Goal: Communication & Community: Participate in discussion

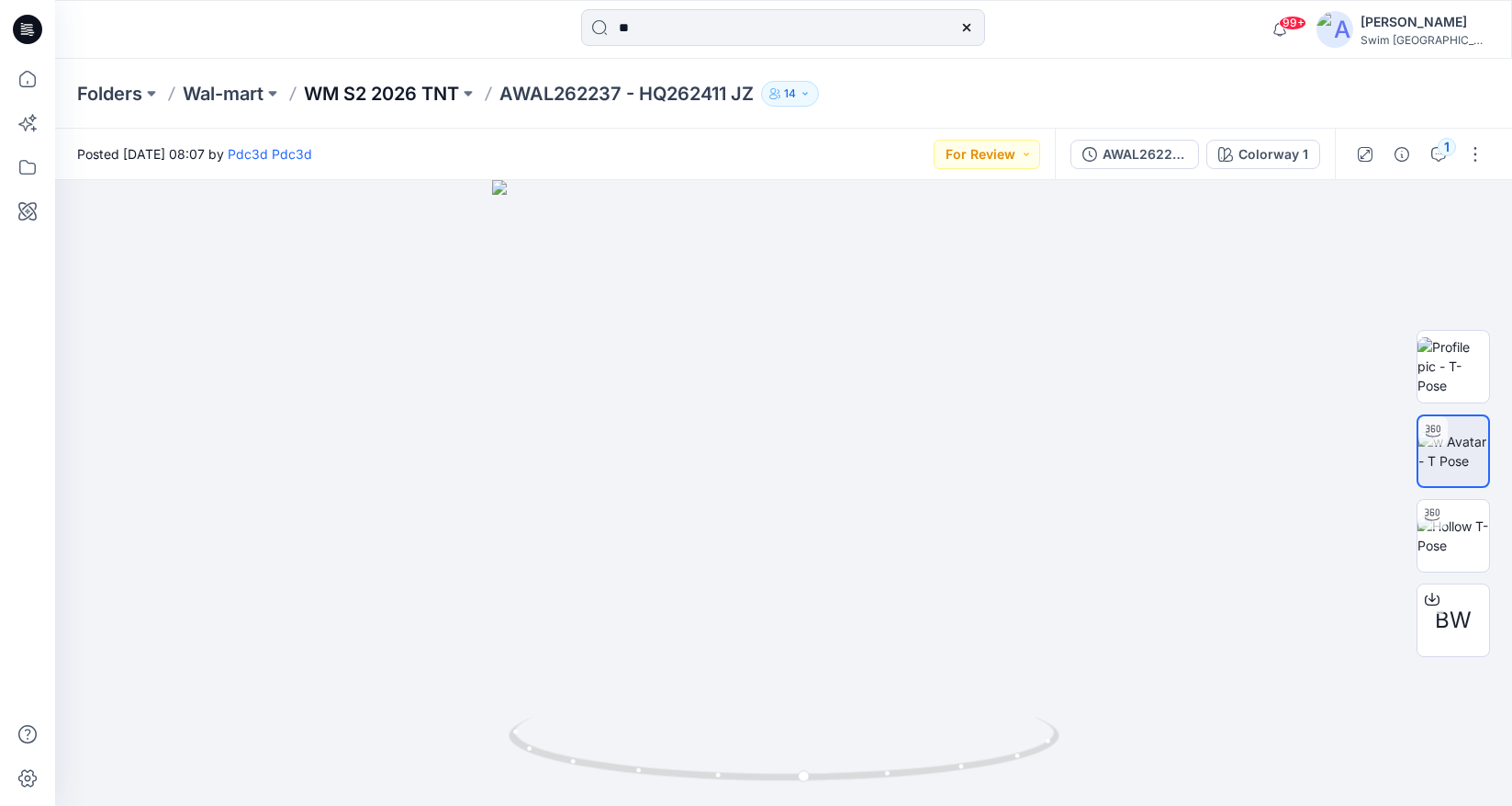
click at [358, 93] on p "WM S2 2026 TNT" at bounding box center [381, 94] width 155 height 26
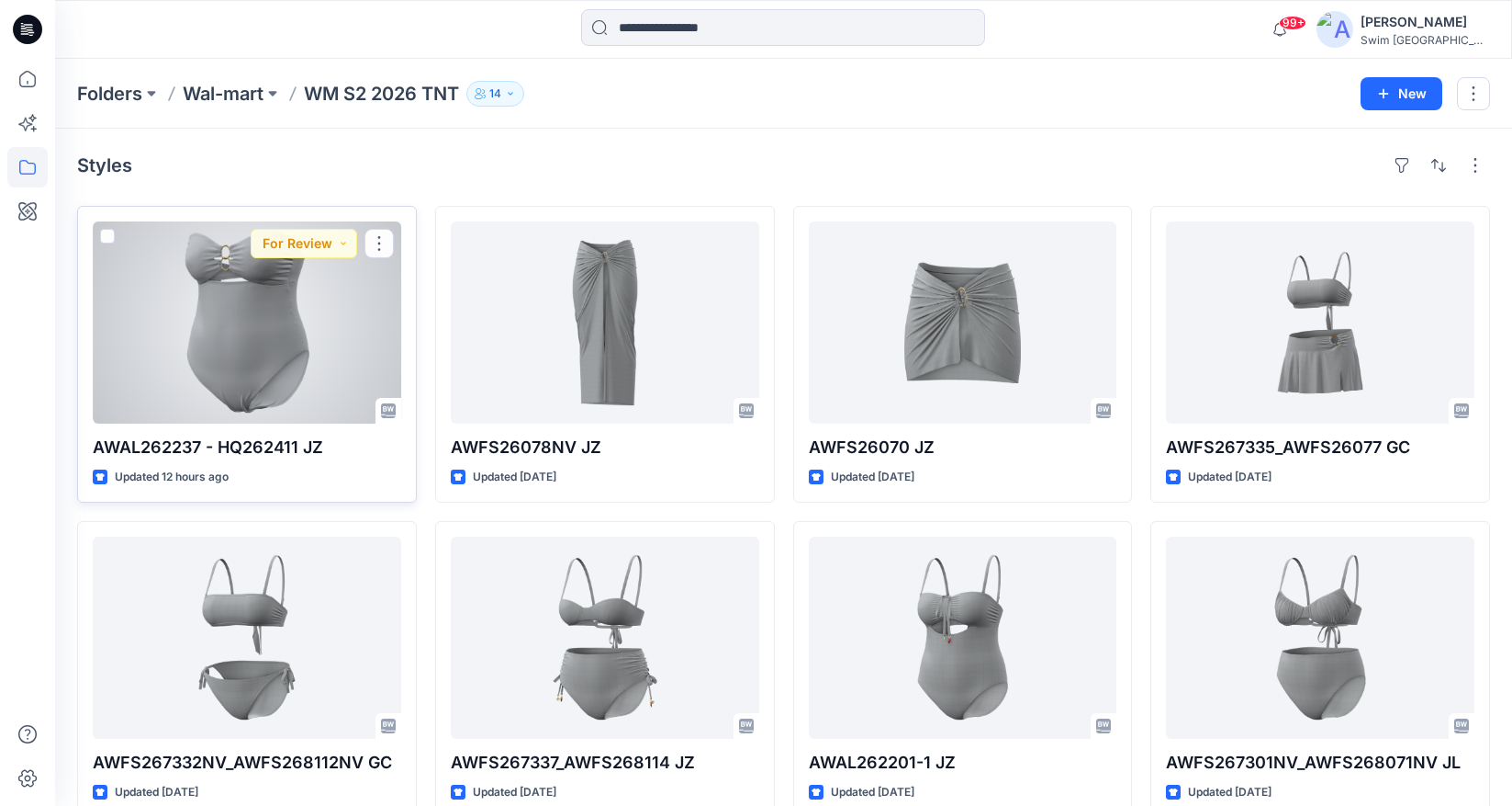
click at [361, 301] on div at bounding box center [247, 323] width 308 height 202
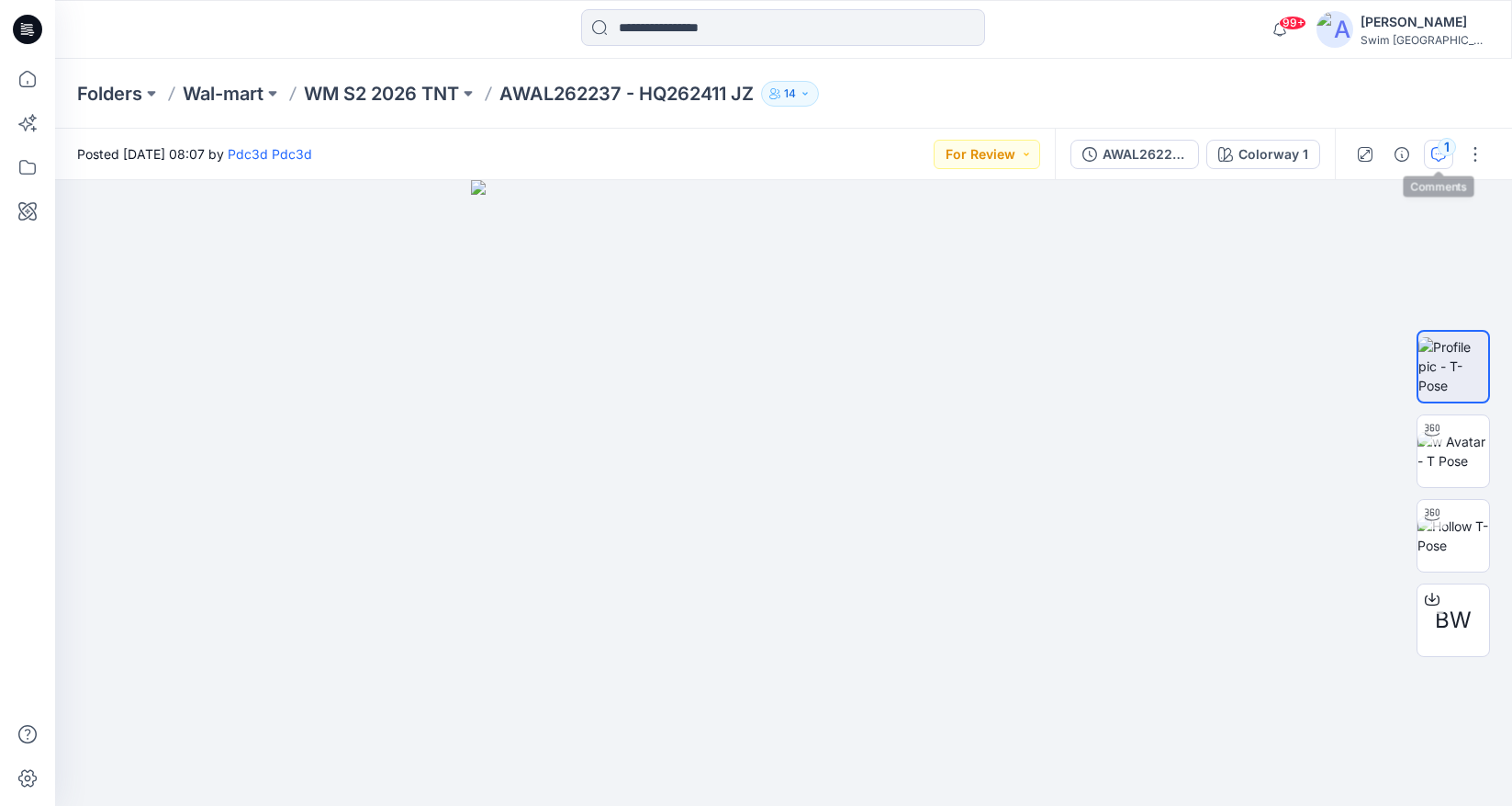
click at [1440, 154] on icon "button" at bounding box center [1439, 154] width 15 height 15
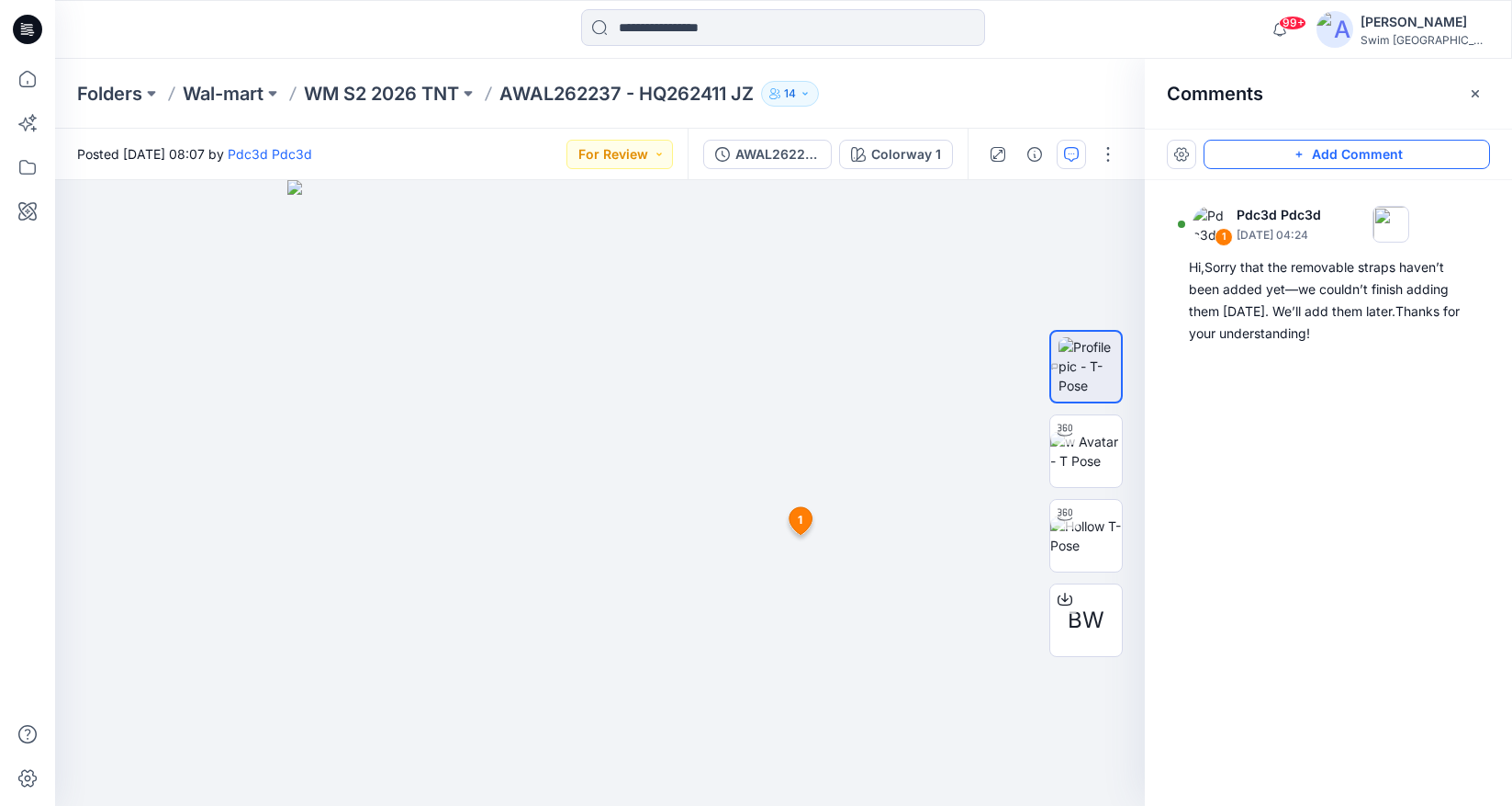
click at [1432, 151] on button "Add Comment" at bounding box center [1347, 153] width 287 height 29
click at [697, 538] on div "2 1 Pdc3d Pdc3d [DATE] 04:24 Hi,Sorry that the removable straps haven’t been ad…" at bounding box center [600, 493] width 1090 height 626
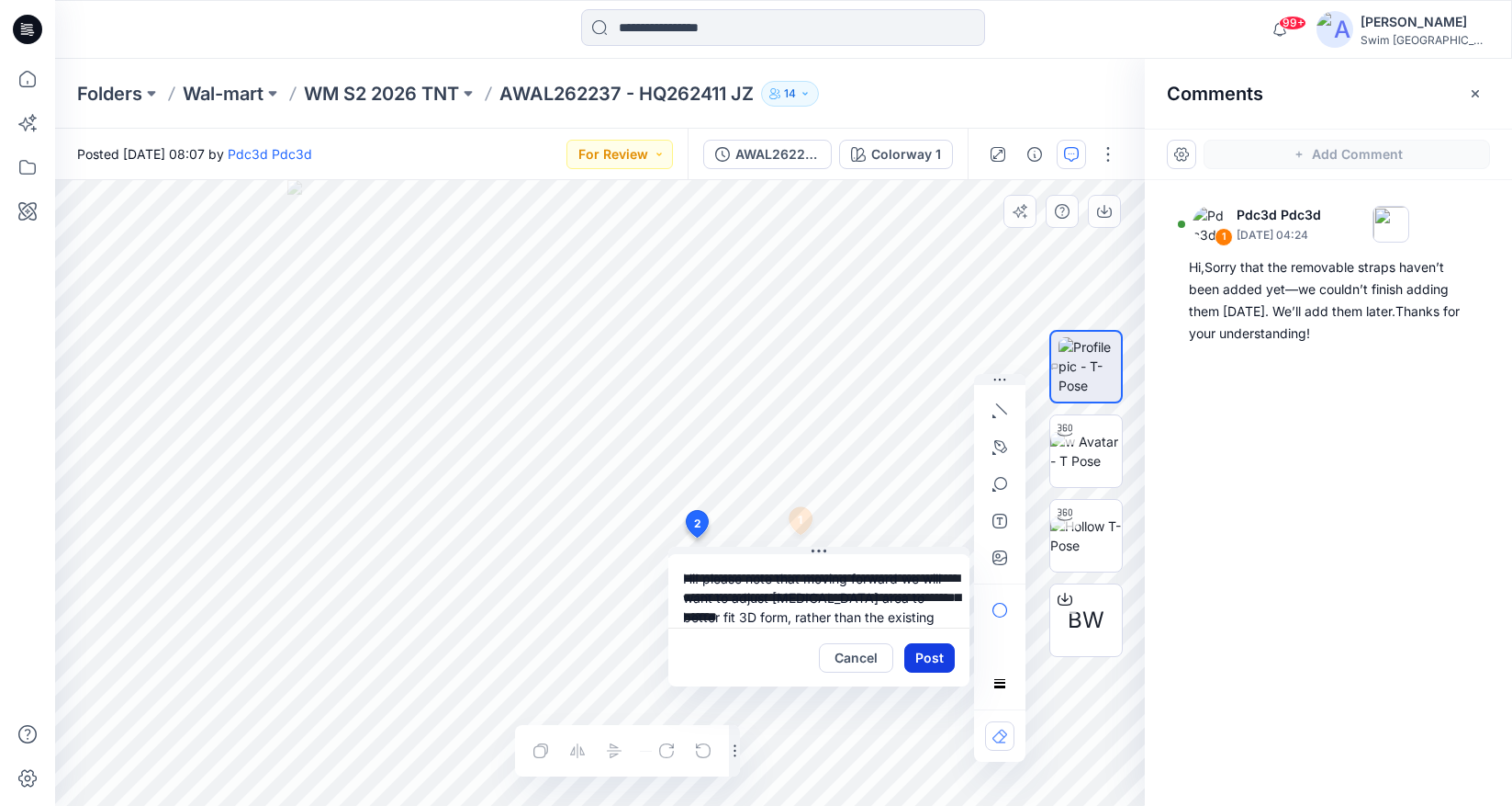
type textarea "**********"
click at [924, 659] on button "Post" at bounding box center [930, 657] width 50 height 29
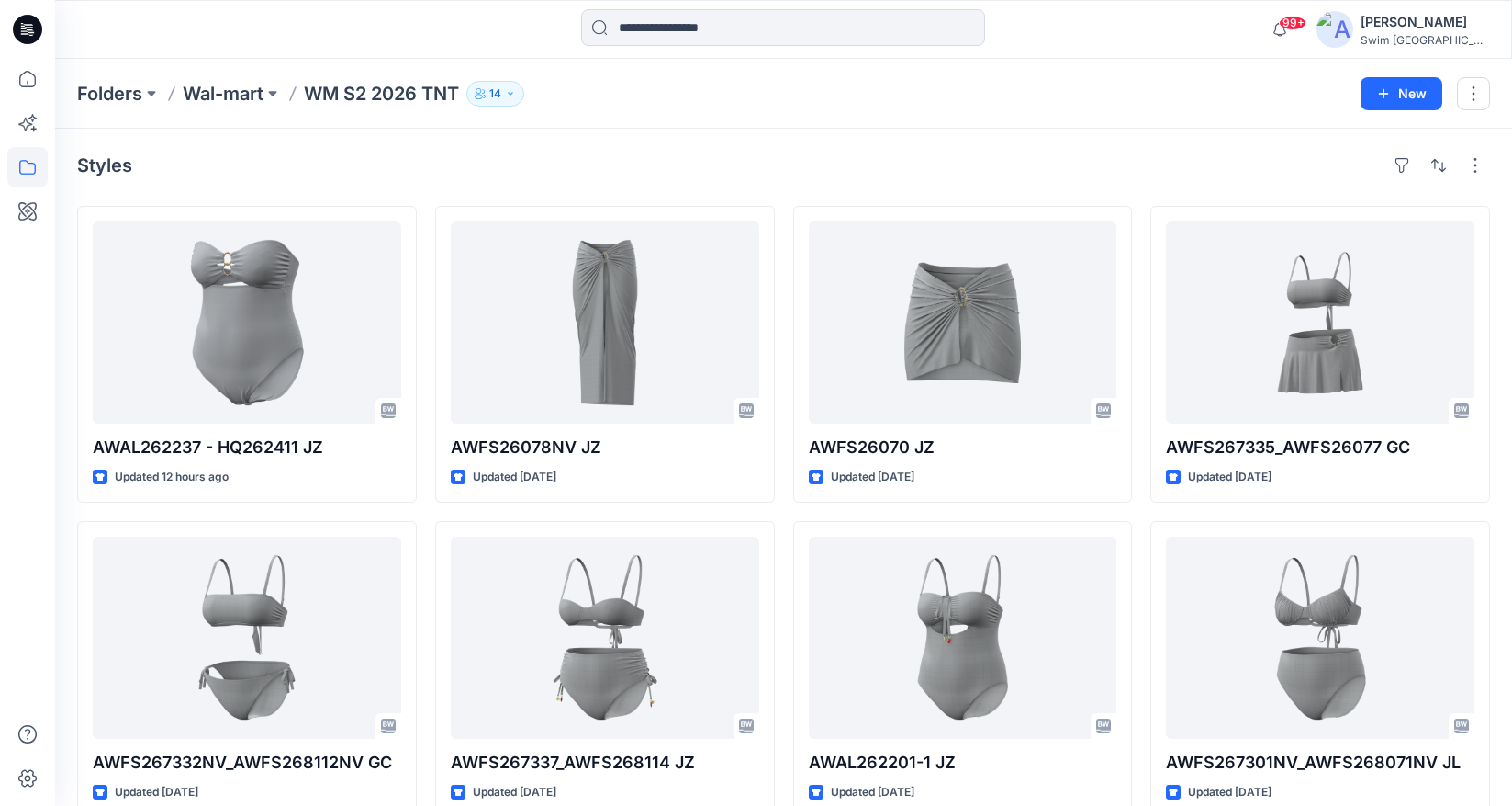
click at [713, 132] on div "Styles AWAL262237 - HQ262411 JZ Updated 12 hours ago AWFS267332NV_AWFS268112NV …" at bounding box center [783, 674] width 1457 height 1091
